Goal: Entertainment & Leisure: Consume media (video, audio)

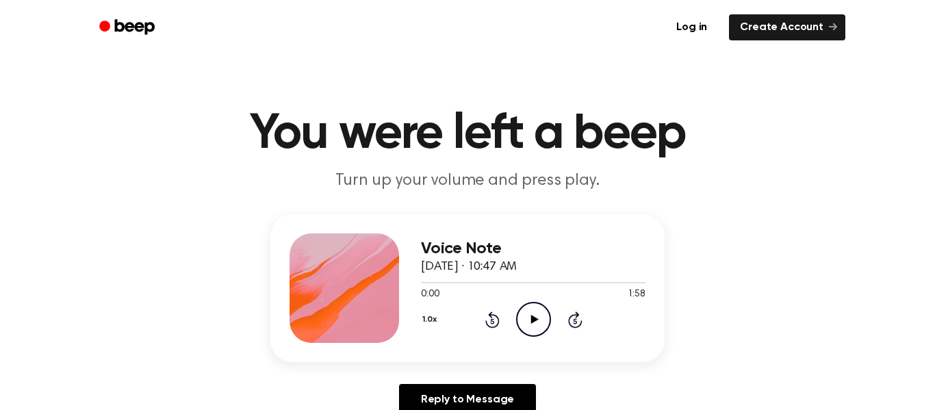
click at [541, 315] on icon "Play Audio" at bounding box center [533, 319] width 35 height 35
click at [534, 318] on icon at bounding box center [534, 319] width 8 height 9
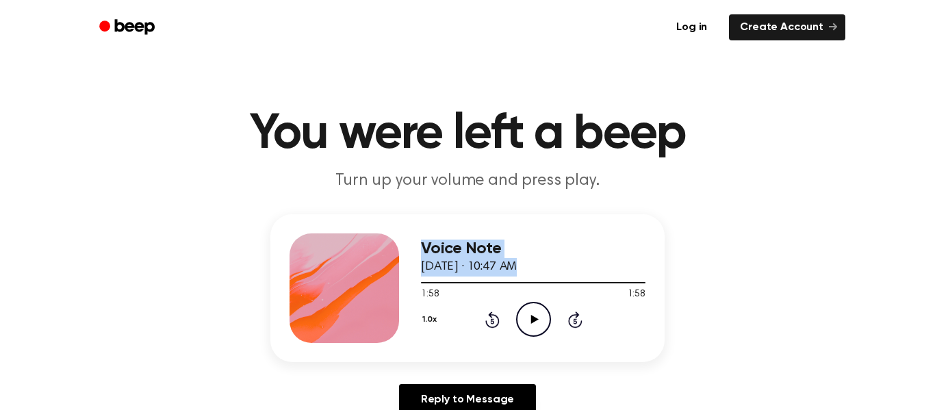
drag, startPoint x: 640, startPoint y: 284, endPoint x: 408, endPoint y: 291, distance: 232.1
click at [408, 291] on div "Voice Note [DATE] · 10:47 AM 1:58 1:58 Your browser does not support the [objec…" at bounding box center [467, 288] width 394 height 148
click at [640, 283] on span at bounding box center [639, 282] width 11 height 11
click at [422, 282] on div at bounding box center [530, 282] width 219 height 1
drag, startPoint x: 418, startPoint y: 280, endPoint x: 402, endPoint y: 283, distance: 15.4
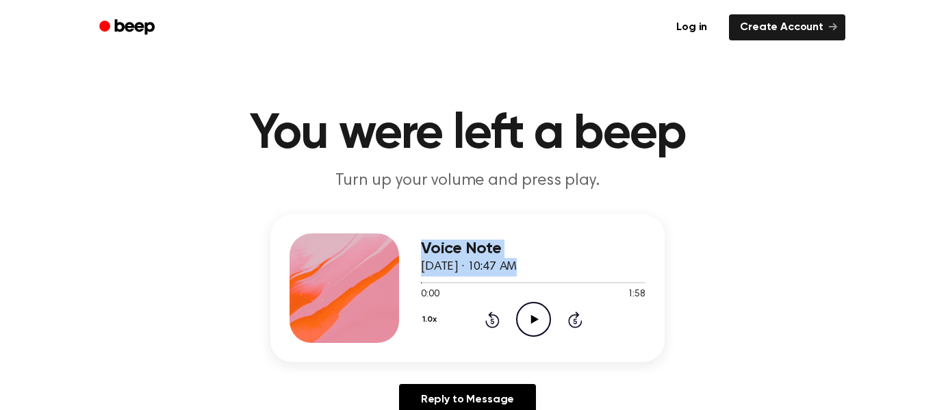
click at [402, 283] on div "Voice Note [DATE] · 10:47 AM 0:00 1:58 Your browser does not support the [objec…" at bounding box center [467, 288] width 394 height 148
click at [537, 329] on icon "Play Audio" at bounding box center [533, 319] width 35 height 35
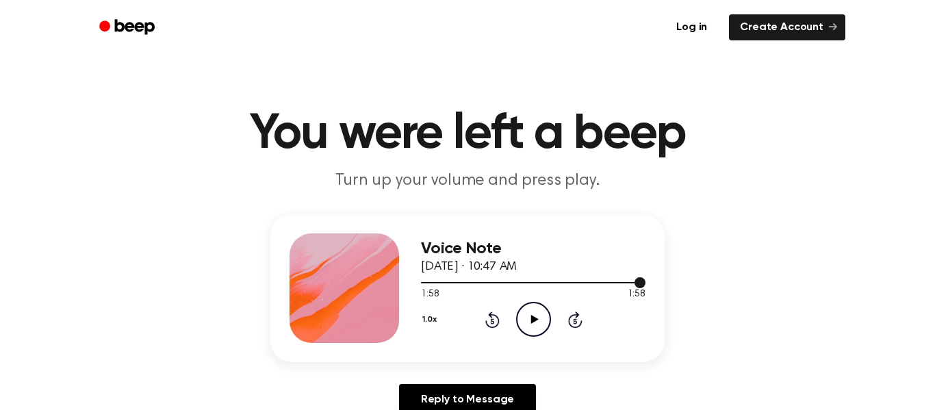
drag, startPoint x: 645, startPoint y: 281, endPoint x: 595, endPoint y: 282, distance: 50.0
click at [595, 282] on div at bounding box center [533, 282] width 224 height 1
drag, startPoint x: 595, startPoint y: 282, endPoint x: 486, endPoint y: 296, distance: 109.8
click at [486, 296] on div "1:31 1:58 Your browser does not support the [object Object] element." at bounding box center [533, 289] width 224 height 25
click at [421, 281] on div at bounding box center [533, 282] width 224 height 11
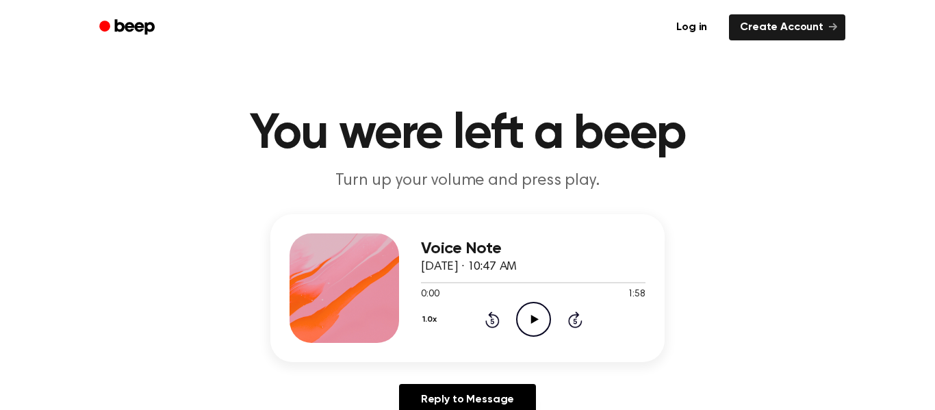
click at [539, 319] on icon "Play Audio" at bounding box center [533, 319] width 35 height 35
